Goal: Transaction & Acquisition: Book appointment/travel/reservation

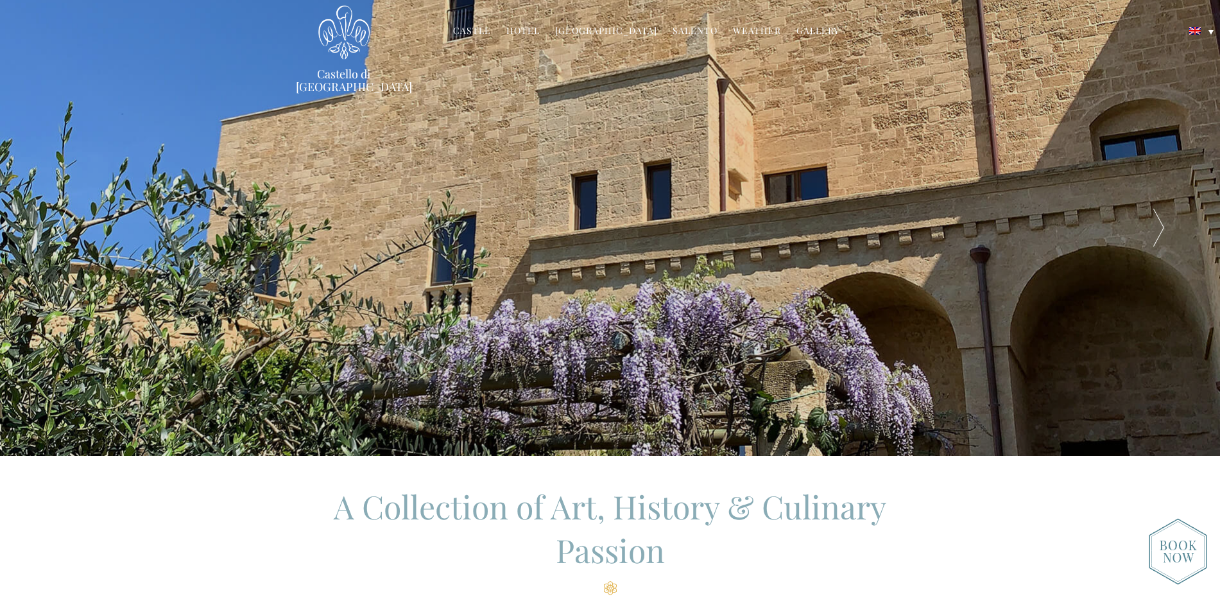
click at [1160, 222] on div at bounding box center [1159, 228] width 122 height 456
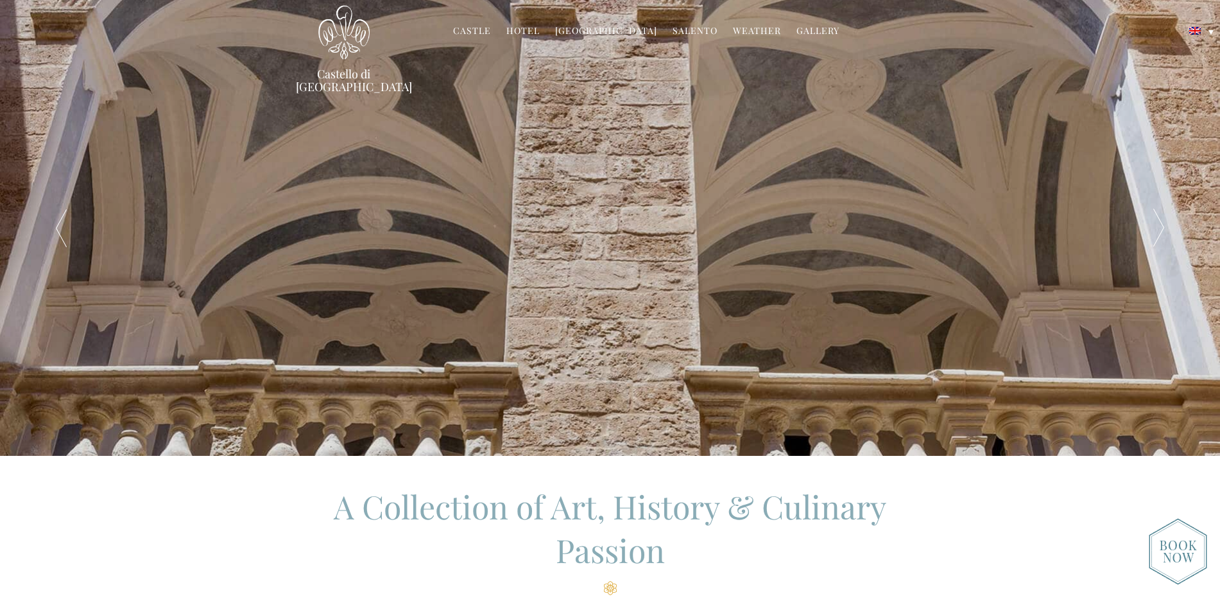
click at [1160, 222] on div at bounding box center [1159, 228] width 122 height 456
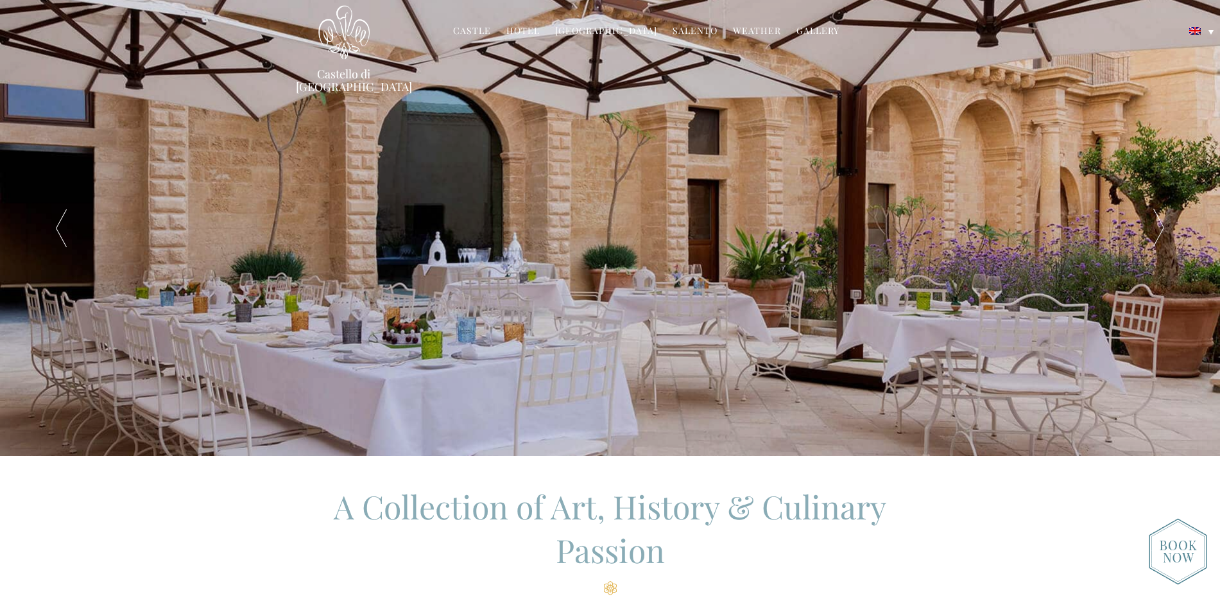
click at [1160, 222] on div at bounding box center [1159, 228] width 122 height 456
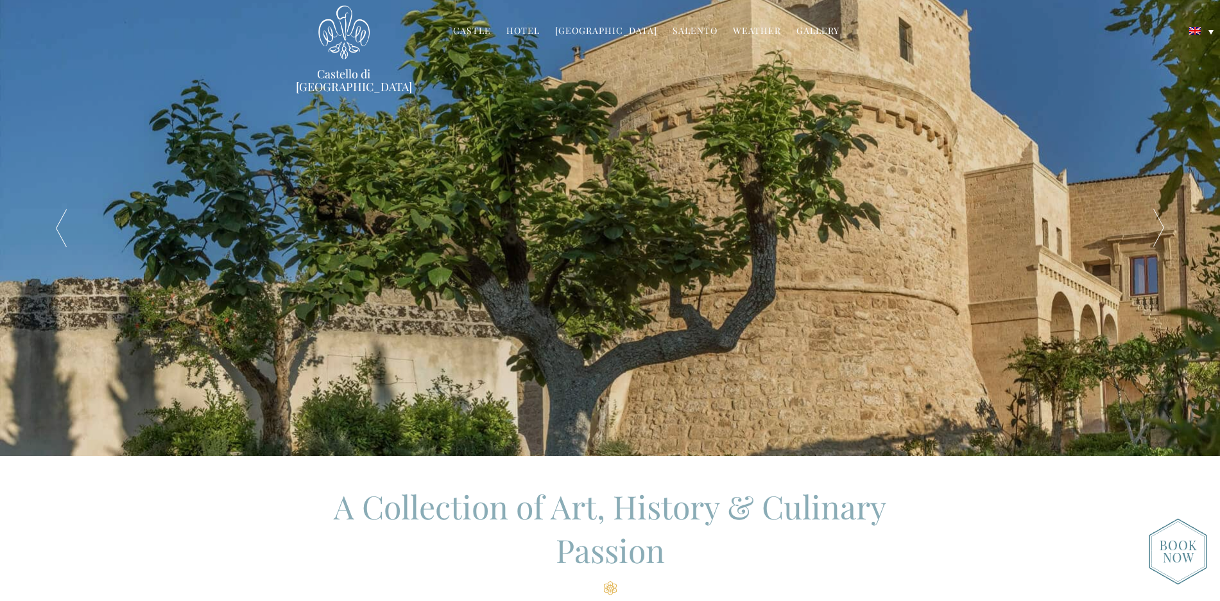
click at [1160, 222] on div at bounding box center [1159, 228] width 122 height 456
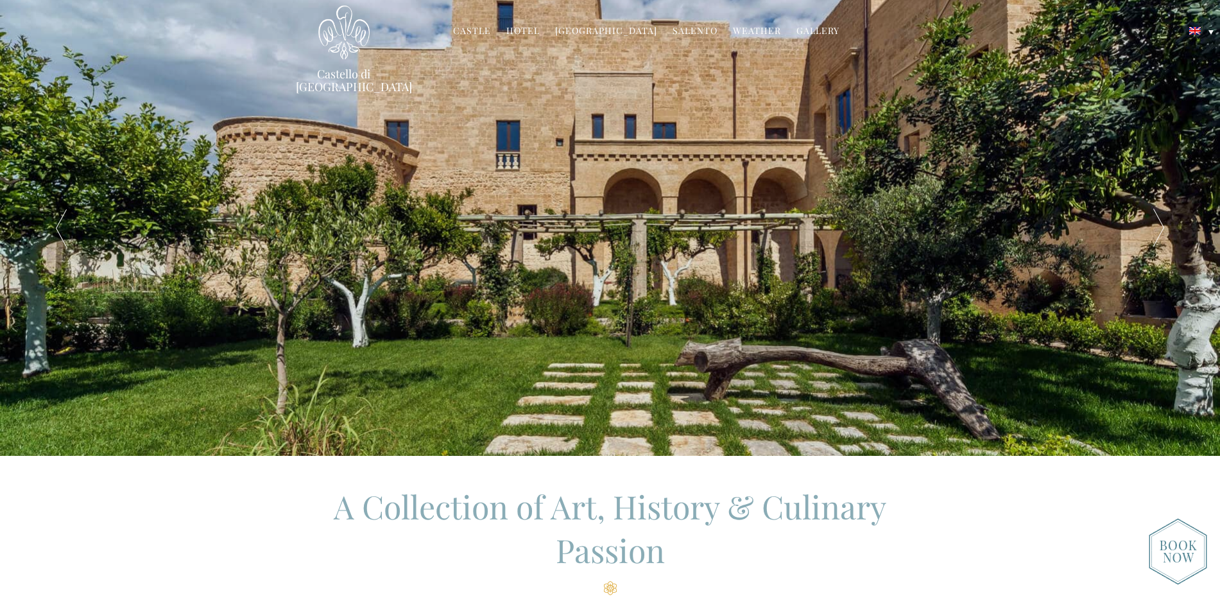
click at [532, 29] on link "Hotel" at bounding box center [522, 31] width 33 height 15
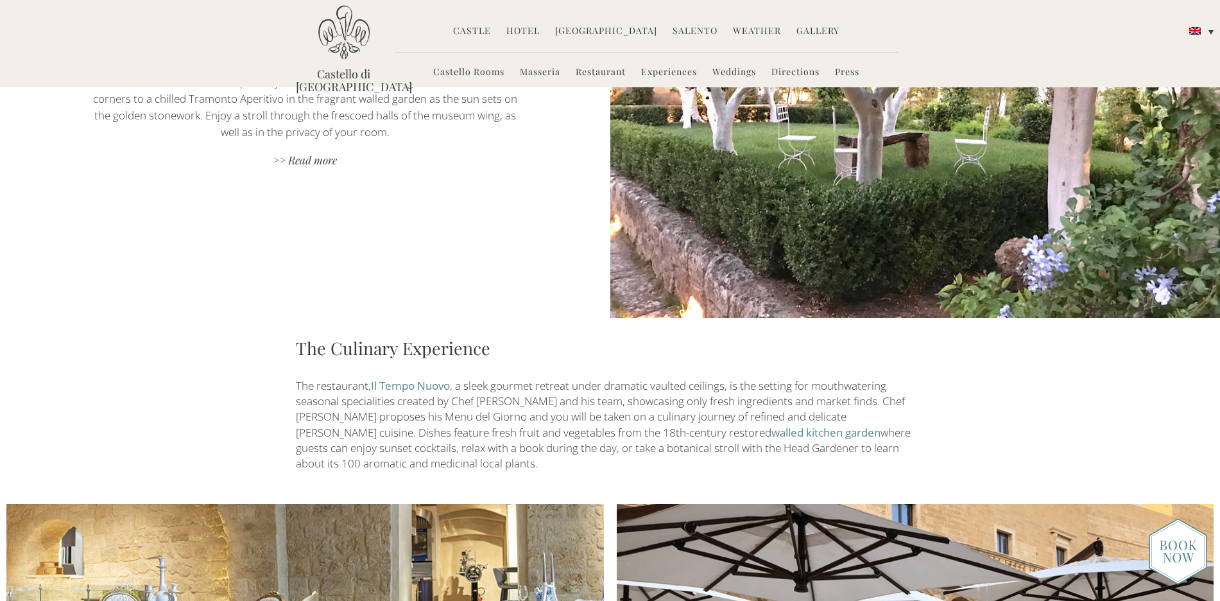
scroll to position [1390, 0]
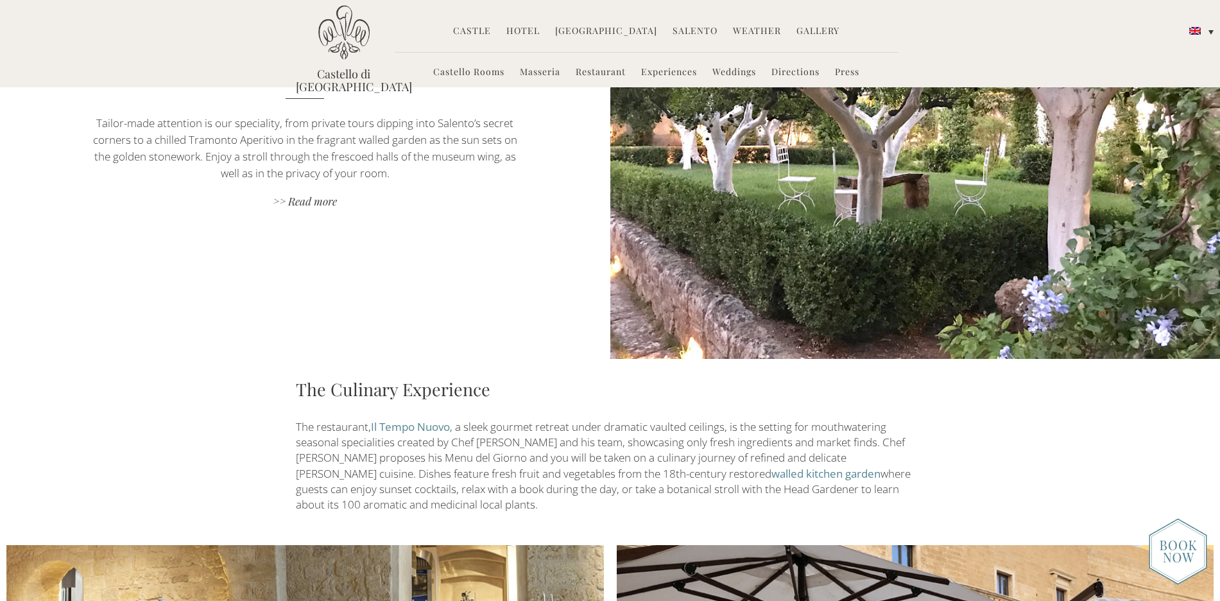
click at [483, 71] on link "Castello Rooms" at bounding box center [468, 72] width 71 height 15
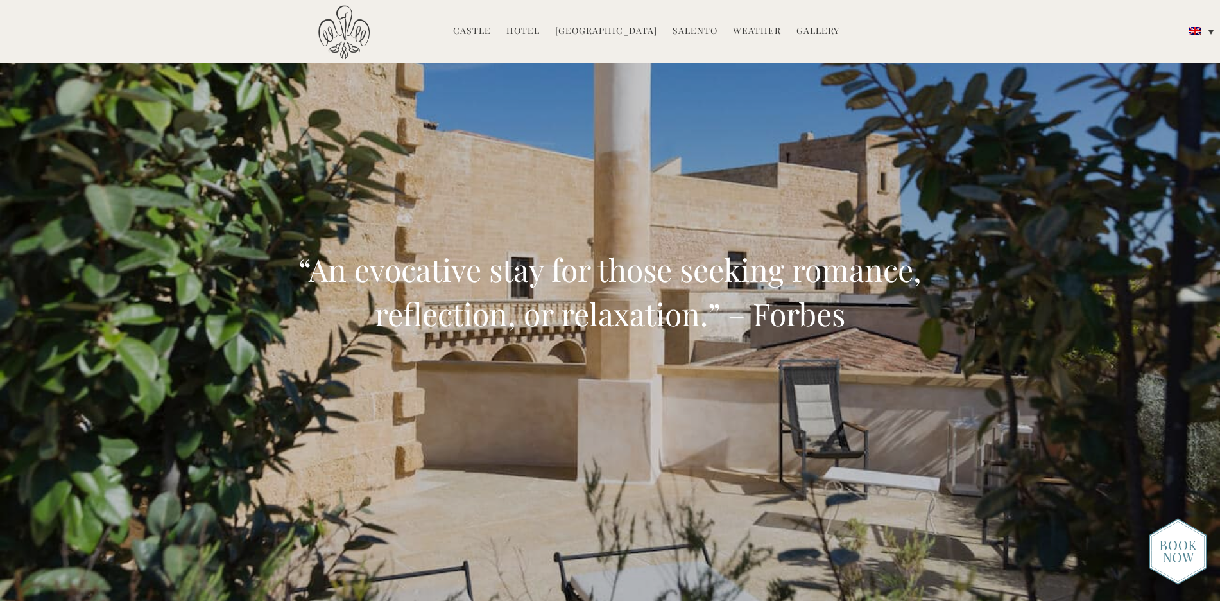
scroll to position [74, 0]
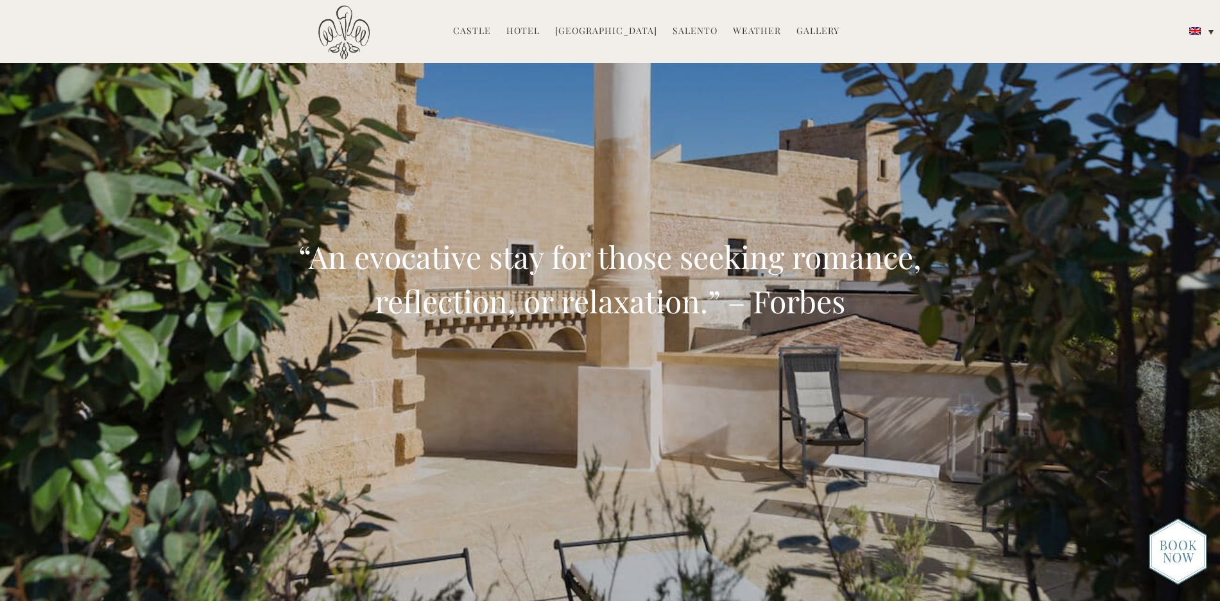
click at [1180, 551] on img at bounding box center [1178, 551] width 58 height 67
